Goal: Task Accomplishment & Management: Complete application form

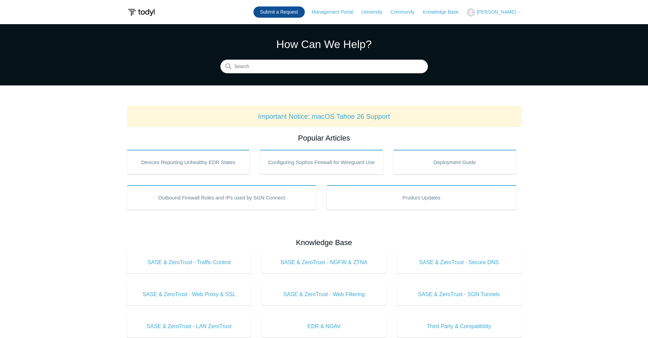
click at [288, 15] on link "Submit a Request" at bounding box center [278, 11] width 51 height 11
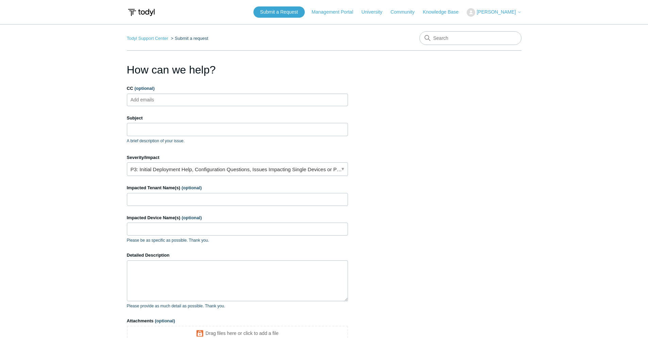
click at [199, 136] on div "Subject A brief description of your issue." at bounding box center [237, 129] width 221 height 29
click at [202, 133] on input "Subject" at bounding box center [237, 129] width 221 height 13
paste input "0174385875179378"
click at [128, 130] on input "0174385875179378" at bounding box center [237, 129] width 221 height 13
paste input "Medium-Endpoint Library Event"
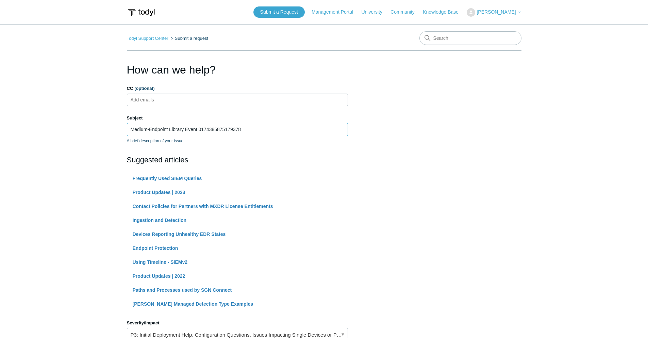
type input "Medium-Endpoint Library Event 0174385875179378"
click at [445, 125] on section "How can we help? CC (optional) Add emails Subject Medium-Endpoint Library Event…" at bounding box center [324, 301] width 395 height 479
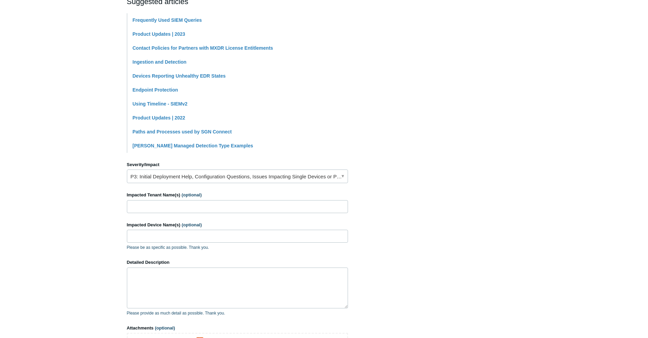
scroll to position [170, 0]
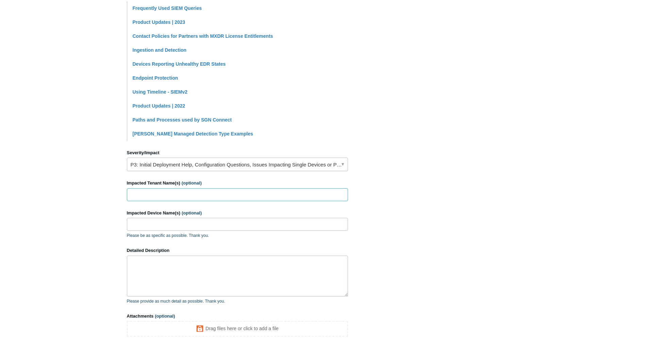
click at [254, 194] on input "Impacted Tenant Name(s) (optional)" at bounding box center [237, 194] width 221 height 13
paste input "LA ProPoint, Inc."
type input "LA ProPoint, Inc."
click at [174, 228] on input "Impacted Device Name(s) (optional)" at bounding box center [237, 224] width 221 height 13
paste input "desktop-7heth9r"
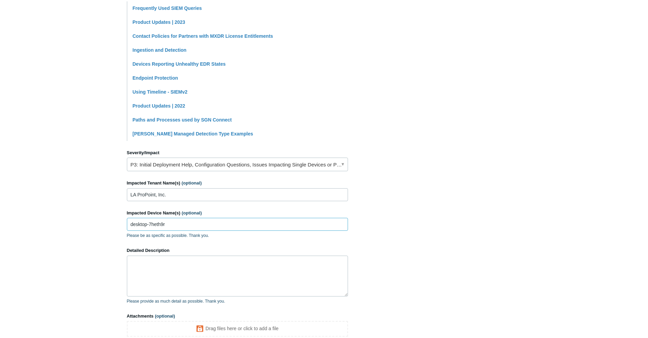
type input "desktop-7heth9r"
click at [235, 261] on textarea "Detailed Description" at bounding box center [237, 275] width 221 height 41
click at [197, 272] on textarea "Detailed Description" at bounding box center [237, 275] width 221 height 41
click at [269, 265] on textarea "Hello I am unsure what to do with this or how to identify what program" at bounding box center [237, 275] width 221 height 41
click at [285, 268] on textarea "Hello I am unsure what to do with this or how to identify what program" at bounding box center [237, 275] width 221 height 41
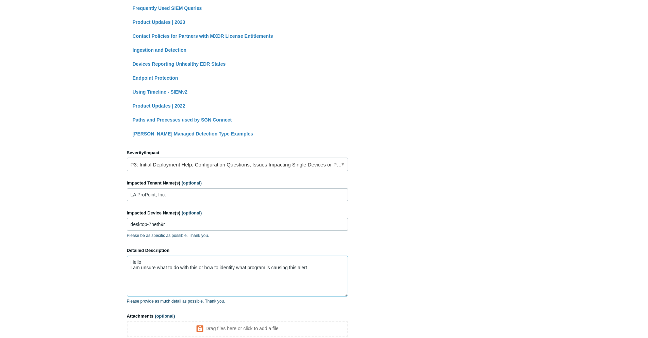
click at [312, 270] on textarea "Hello I am unsure what to do with this or how to identify what program is causi…" at bounding box center [237, 275] width 221 height 41
paste textarea "path:"C:\$Extend\$Deleted\009600000002BBA8323ECB5C""
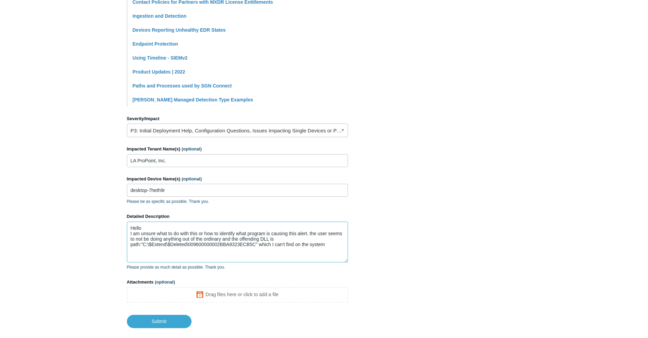
scroll to position [242, 0]
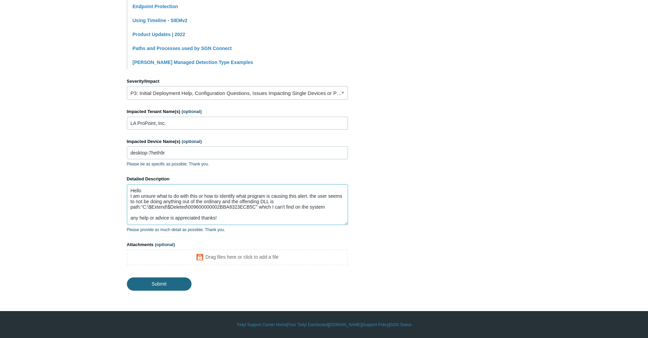
type textarea "Hello I am unsure what to do with this or how to identify what program is causi…"
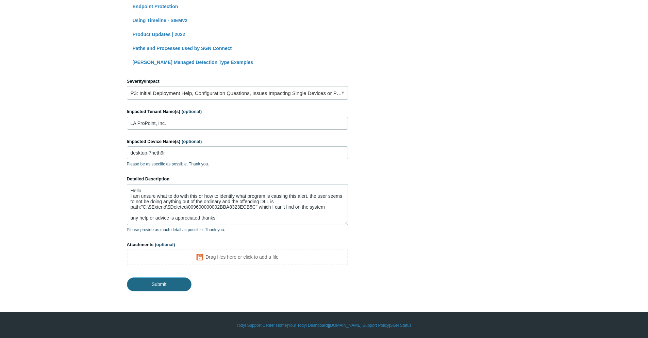
click at [161, 282] on input "Submit" at bounding box center [159, 284] width 65 height 14
